Goal: Task Accomplishment & Management: Complete application form

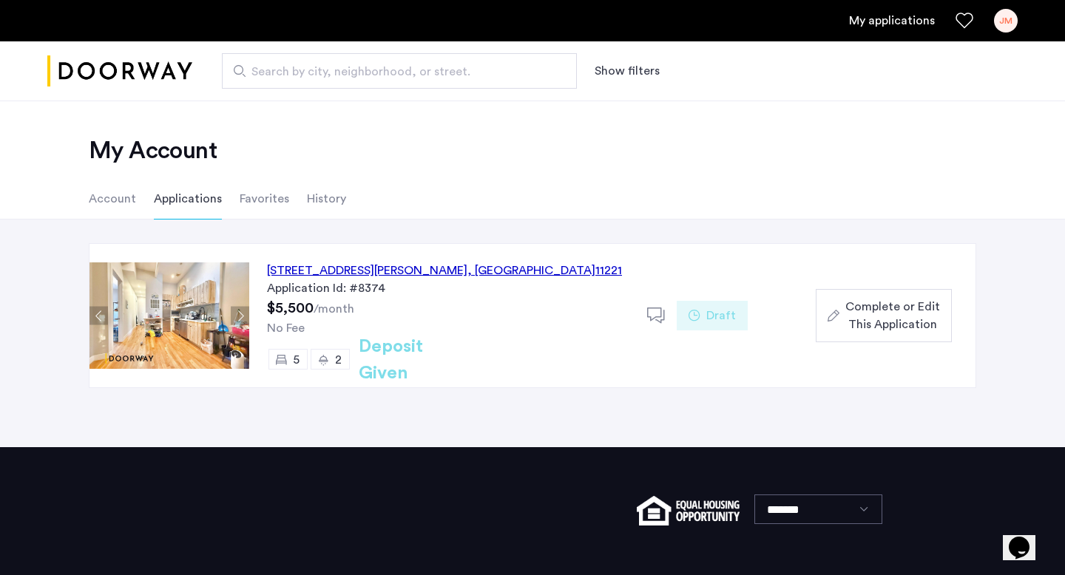
click at [909, 328] on span "Complete or Edit This Application" at bounding box center [892, 315] width 95 height 35
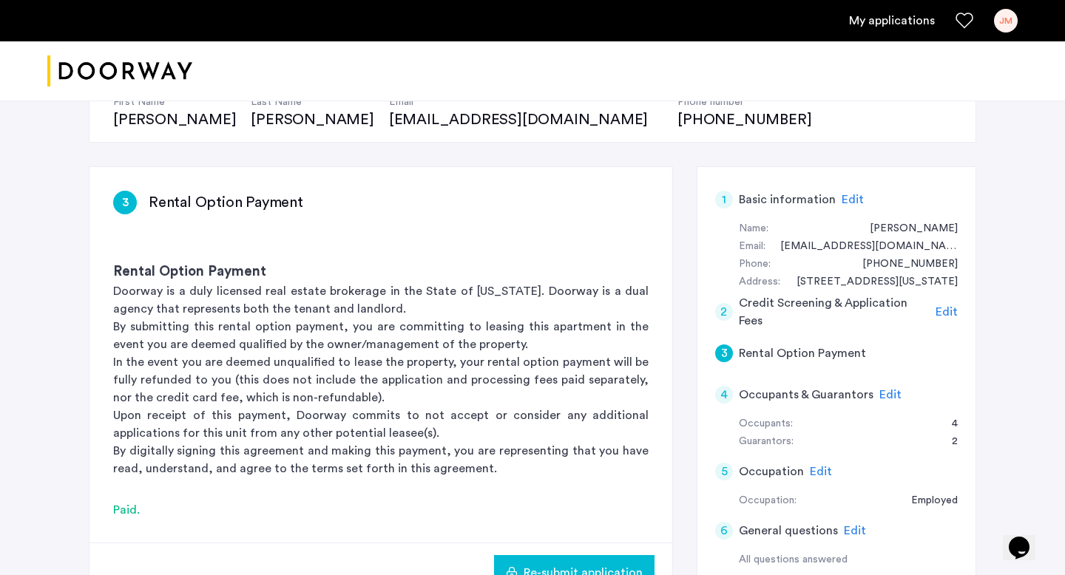
scroll to position [254, 0]
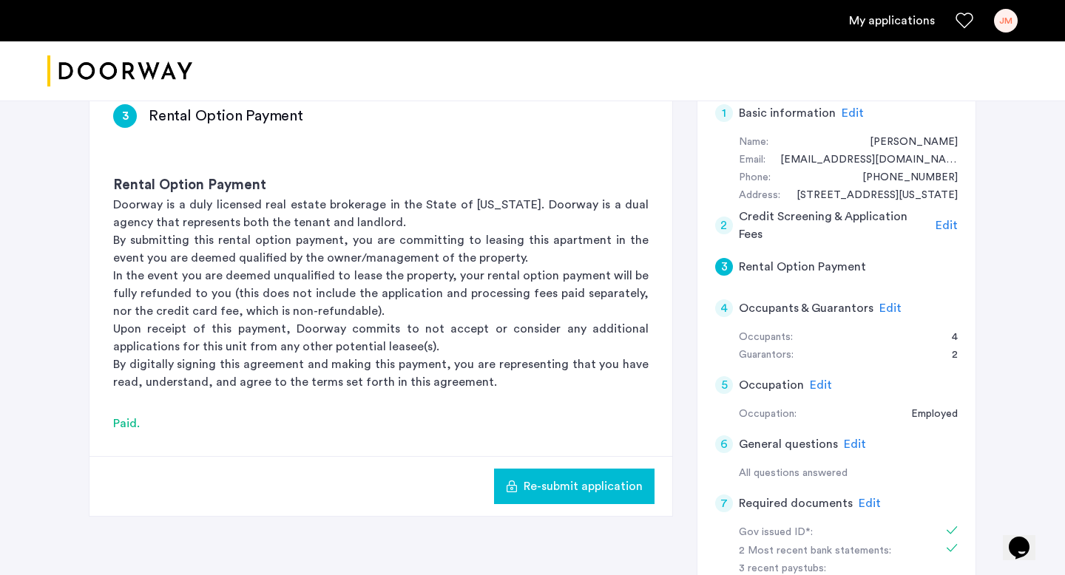
click at [881, 302] on span "Edit" at bounding box center [890, 308] width 22 height 12
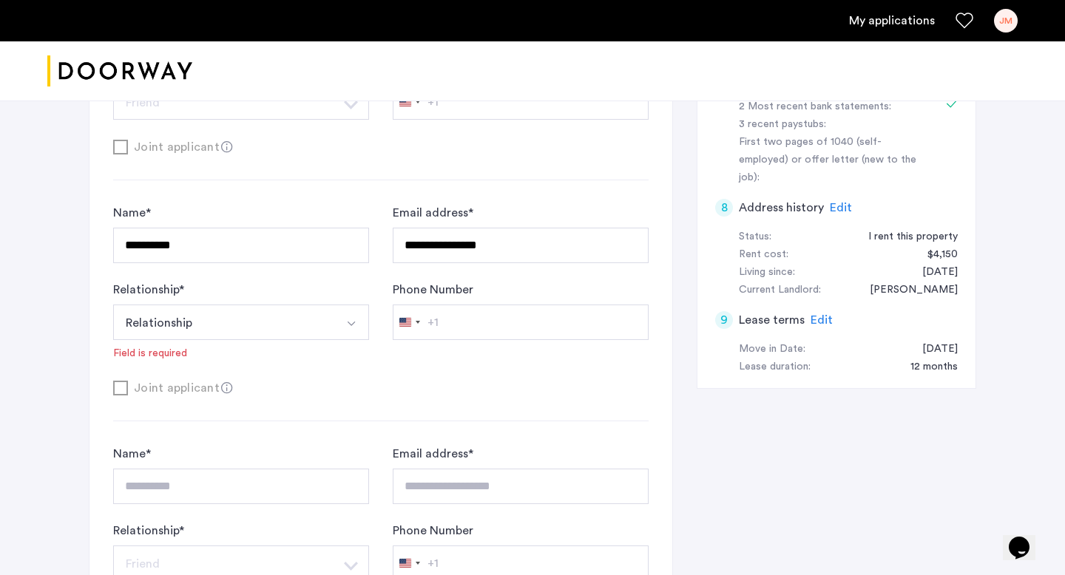
scroll to position [705, 0]
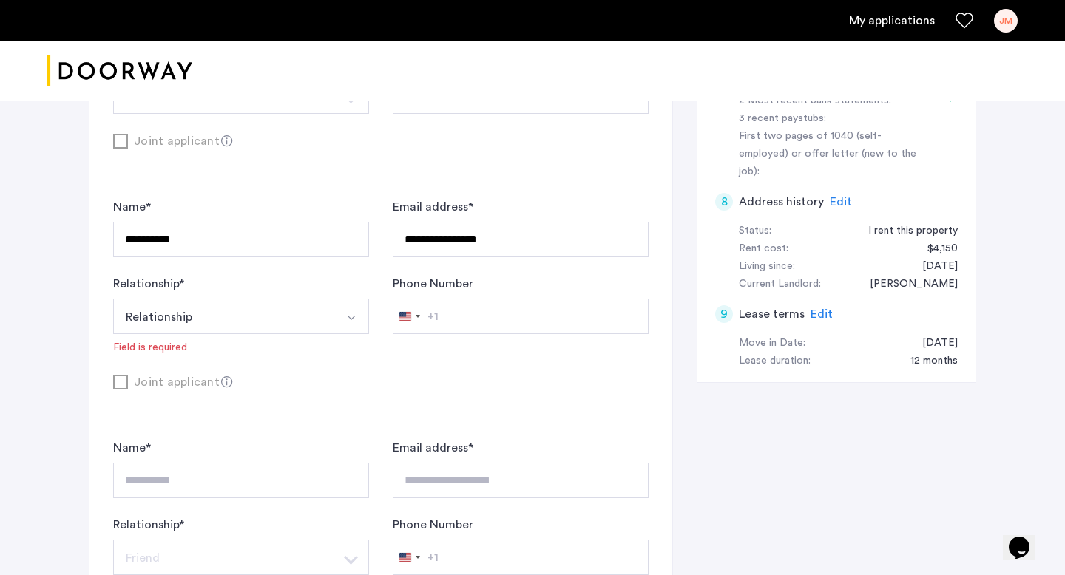
click at [263, 302] on button "Relationship" at bounding box center [223, 316] width 221 height 35
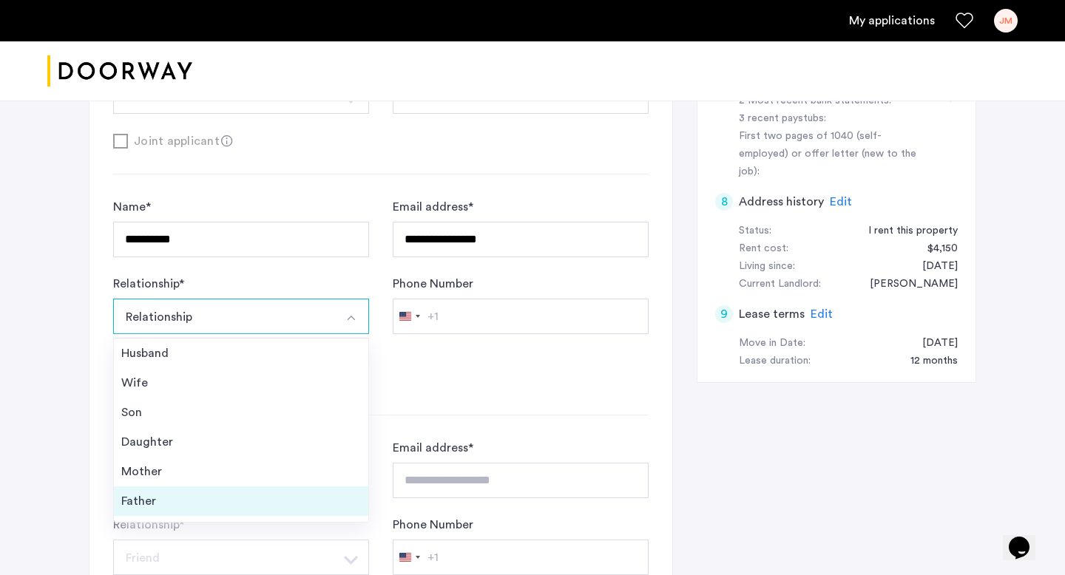
scroll to position [53, 0]
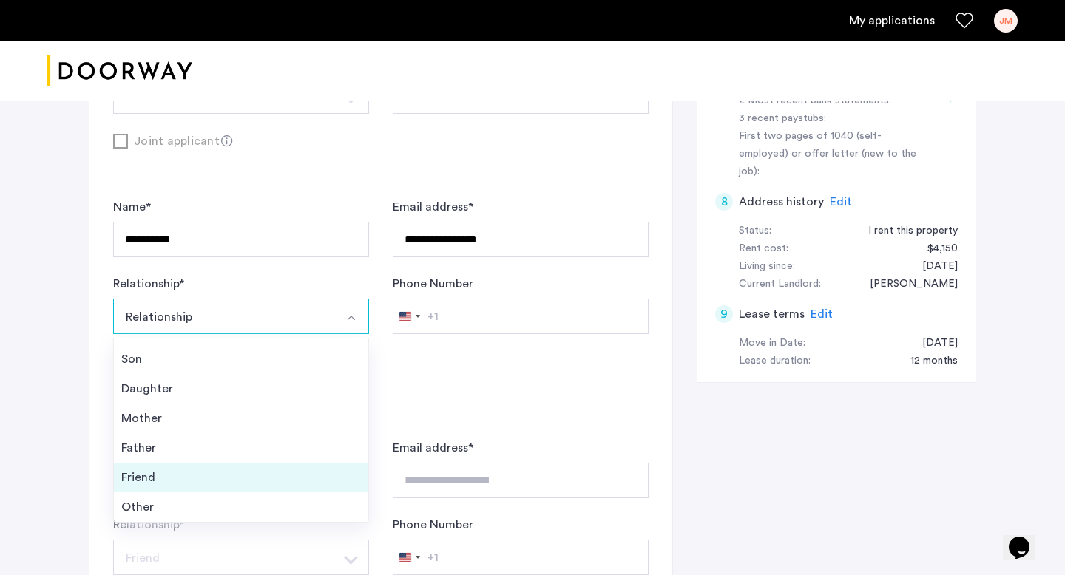
click at [251, 480] on div "Friend" at bounding box center [241, 478] width 240 height 18
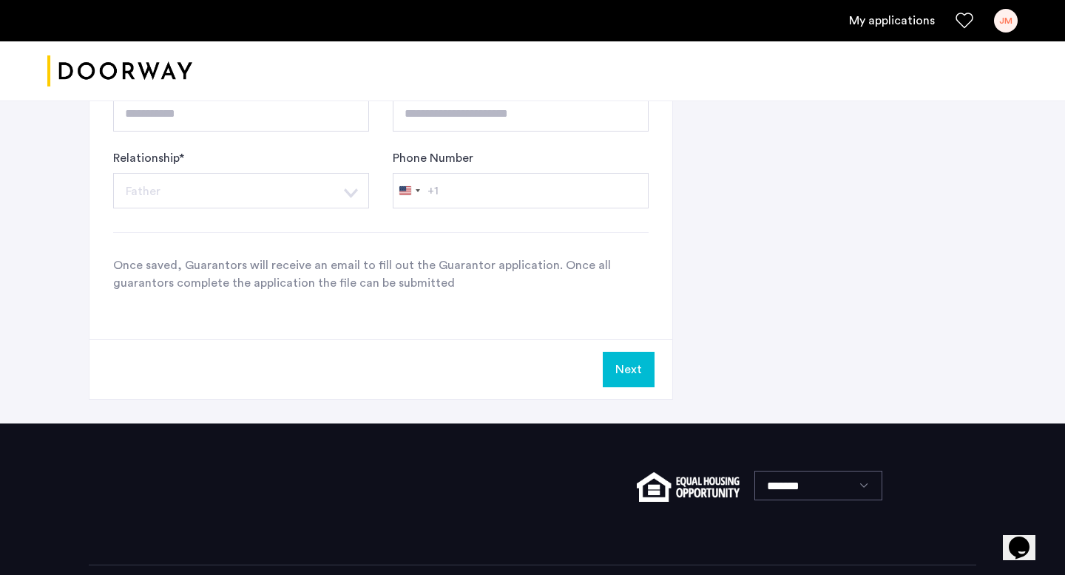
scroll to position [1528, 0]
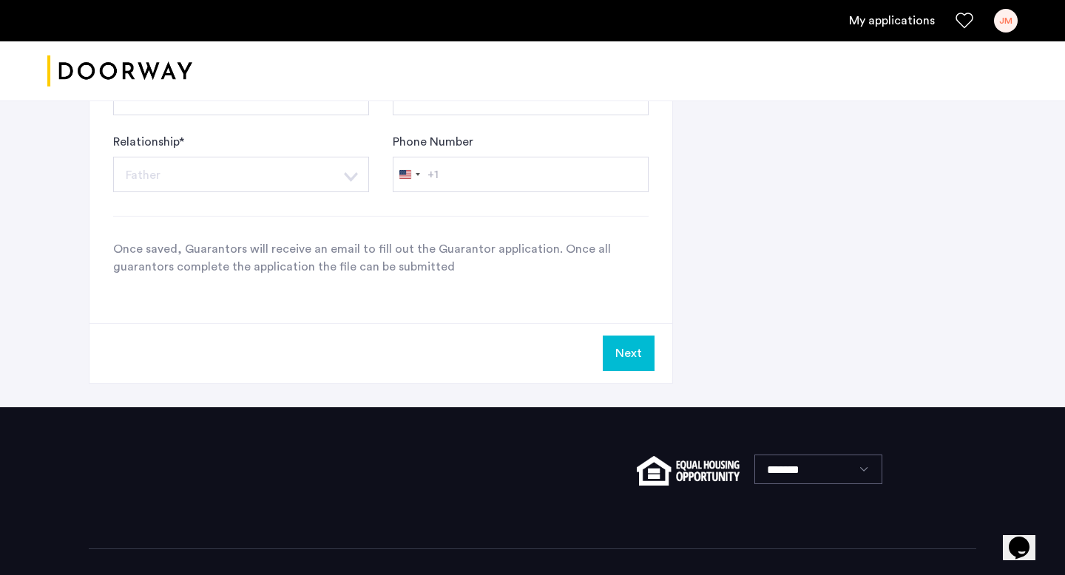
click at [621, 367] on button "Next" at bounding box center [629, 353] width 52 height 35
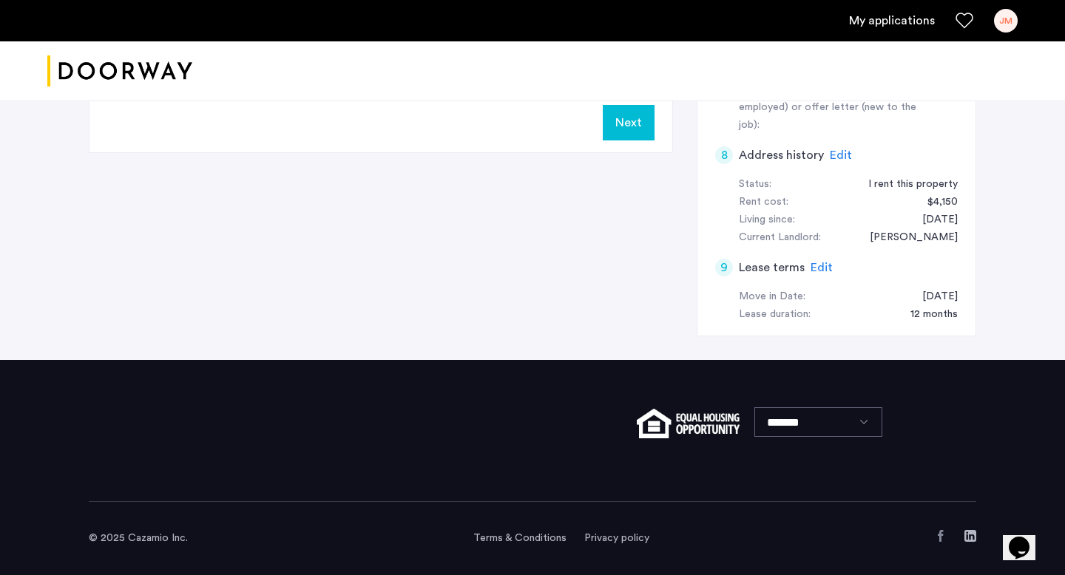
scroll to position [0, 0]
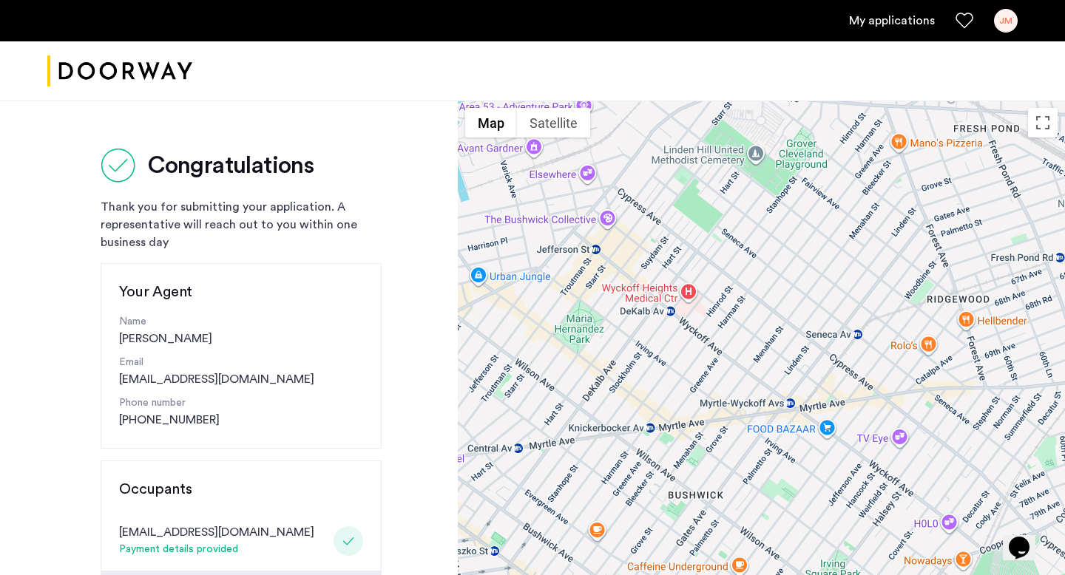
click at [901, 27] on link "My applications" at bounding box center [892, 21] width 86 height 18
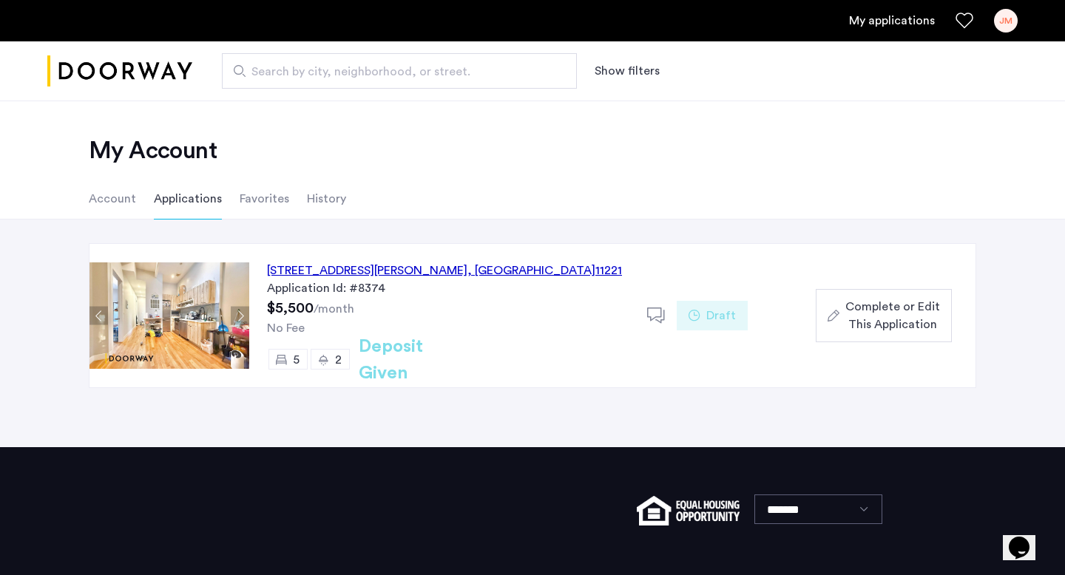
click at [846, 317] on span "Complete or Edit This Application" at bounding box center [892, 315] width 95 height 35
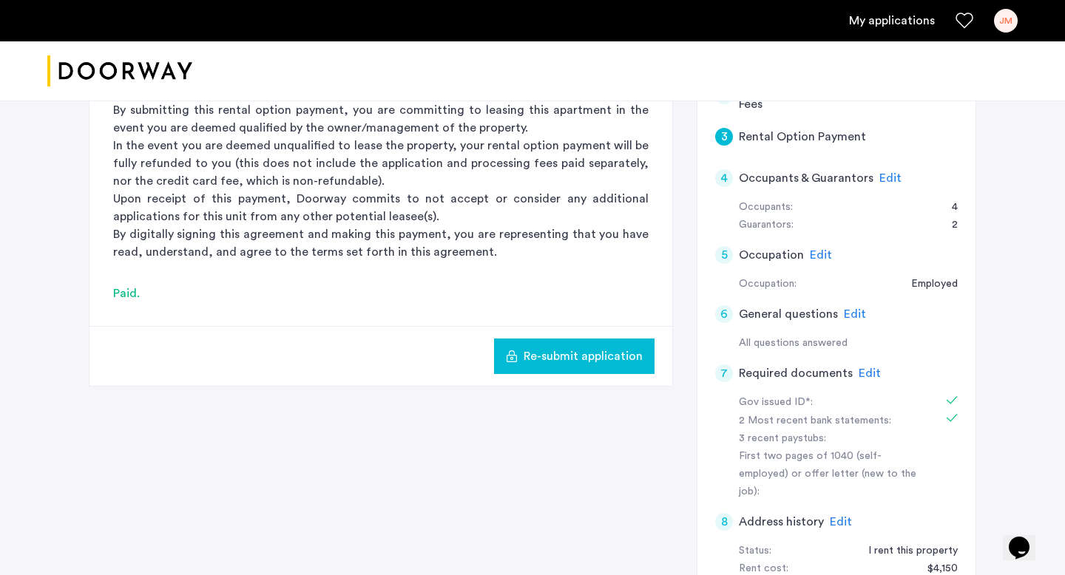
scroll to position [248, 0]
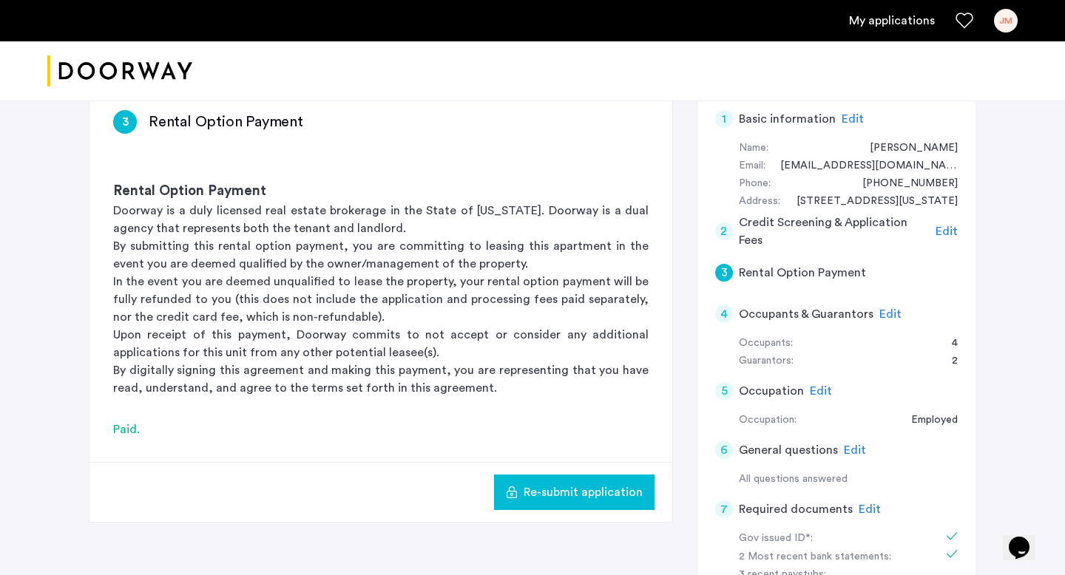
click at [893, 319] on span "Edit" at bounding box center [890, 314] width 22 height 12
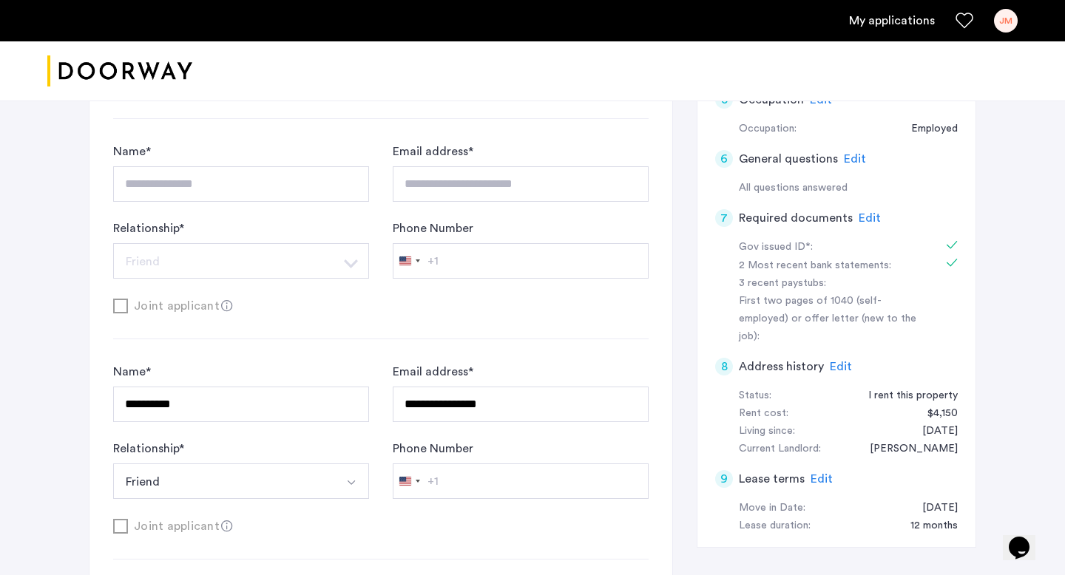
scroll to position [0, 0]
